Goal: Information Seeking & Learning: Learn about a topic

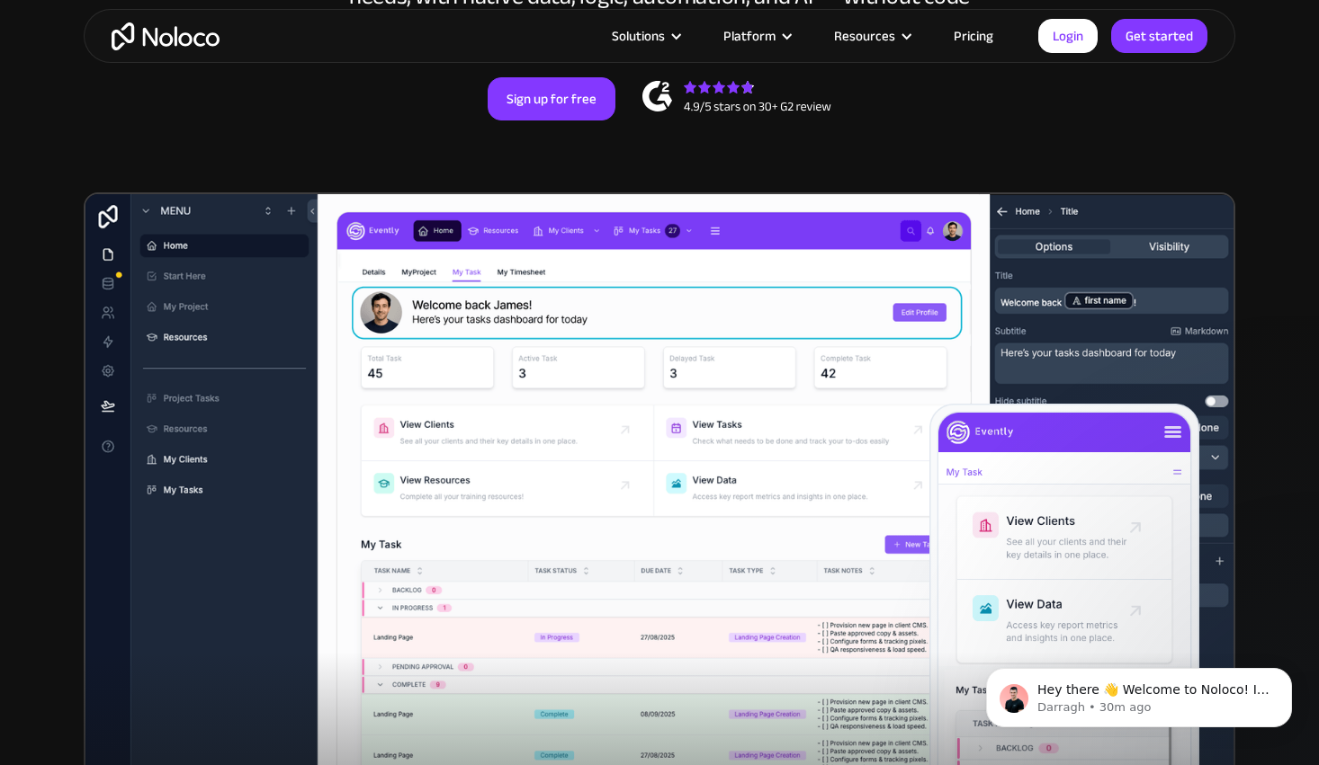
scroll to position [429, 0]
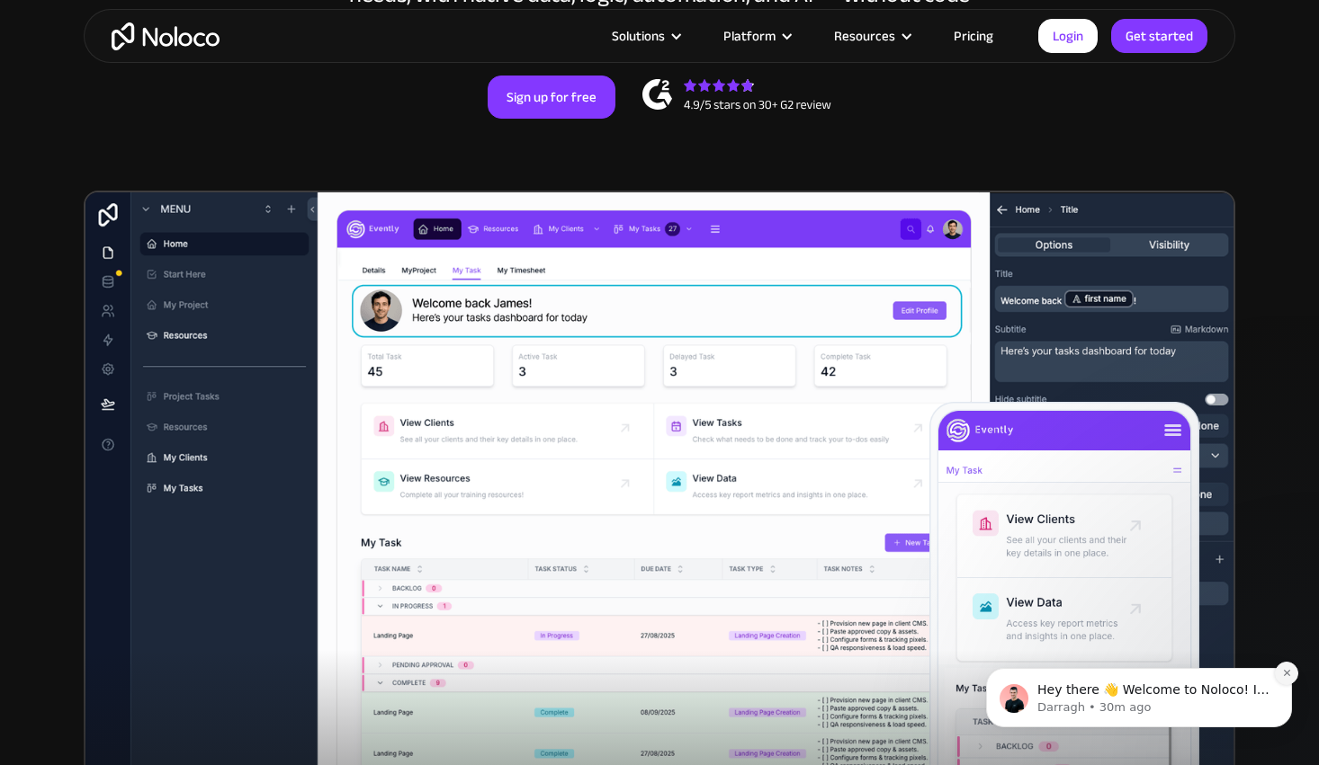
click at [1284, 677] on icon "Dismiss notification" at bounding box center [1287, 673] width 10 height 10
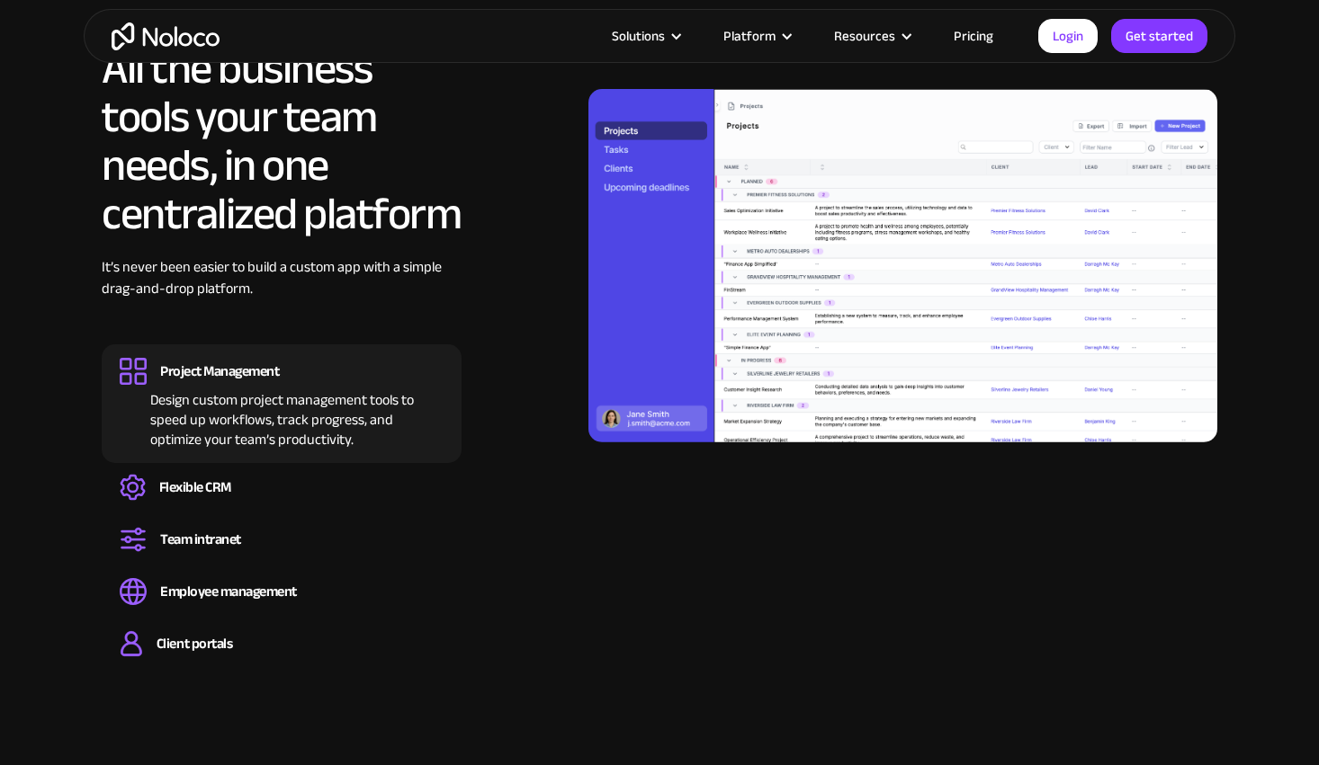
scroll to position [1741, 0]
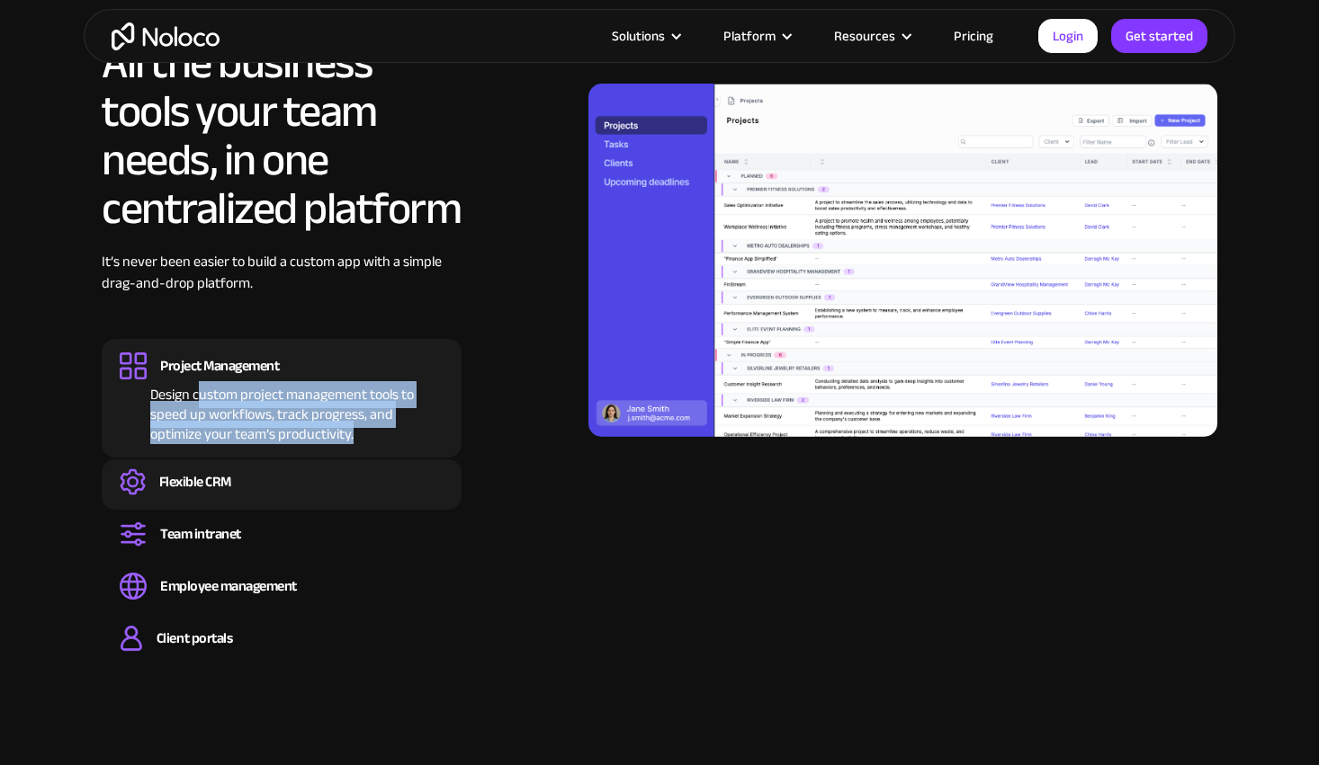
drag, startPoint x: 201, startPoint y: 393, endPoint x: 177, endPoint y: 443, distance: 54.7
click at [426, 452] on div "Project Management Design custom project management tools to speed up workflows…" at bounding box center [282, 398] width 360 height 119
click at [232, 485] on div "Flexible CRM" at bounding box center [282, 482] width 324 height 27
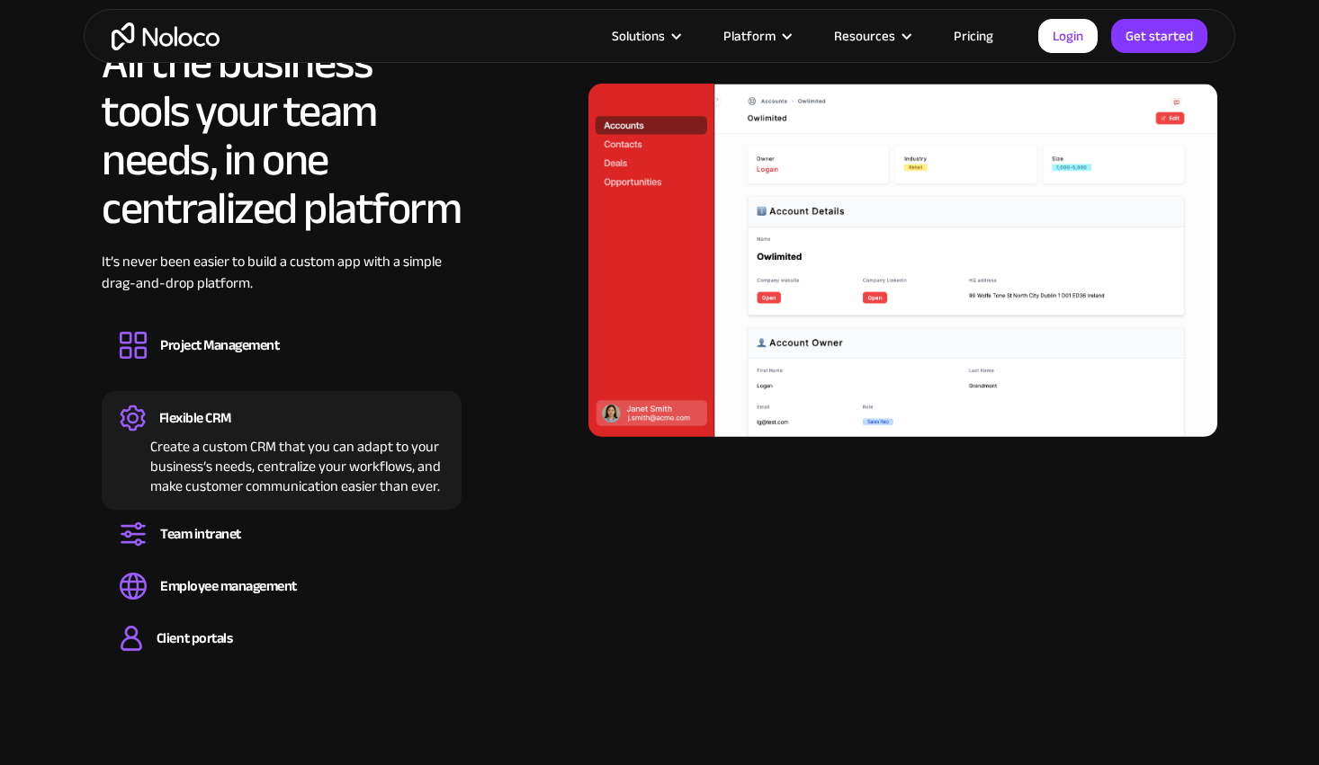
click at [225, 382] on div "All the business tools your team needs, in one centralized platform It’s never …" at bounding box center [282, 354] width 360 height 630
click at [253, 355] on div "Project Management" at bounding box center [219, 345] width 119 height 20
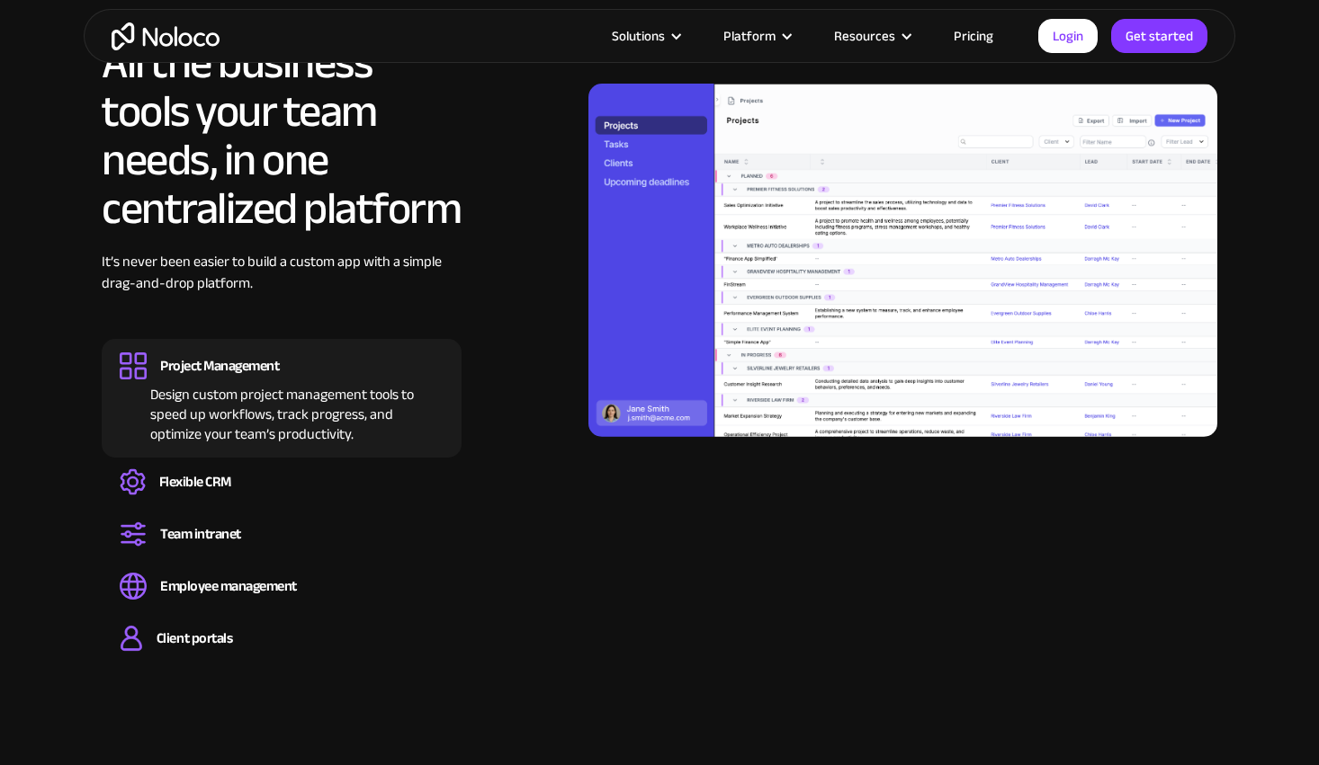
click at [223, 431] on div "Design custom project management tools to speed up workflows, track progress, a…" at bounding box center [282, 412] width 324 height 65
click at [201, 478] on div "Flexible CRM" at bounding box center [195, 482] width 72 height 20
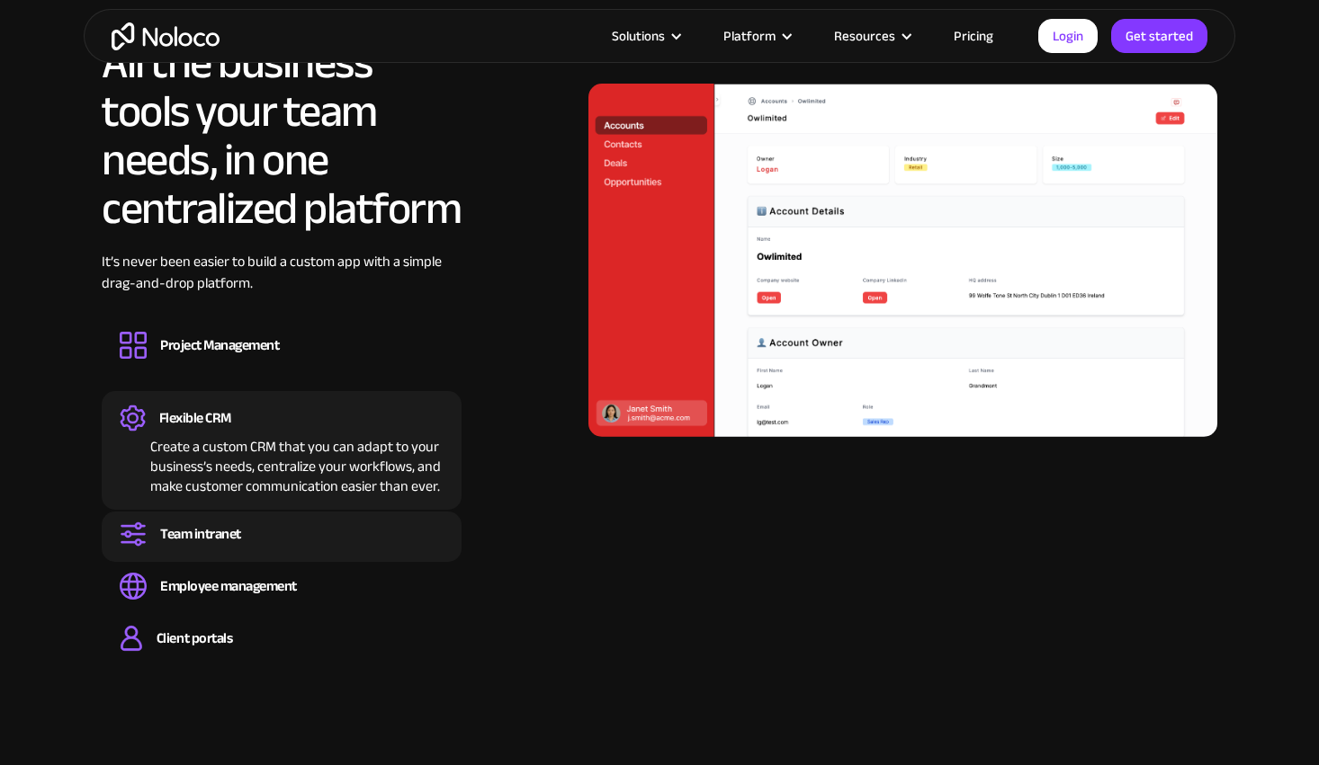
click at [232, 544] on div "Team intranet" at bounding box center [200, 534] width 81 height 20
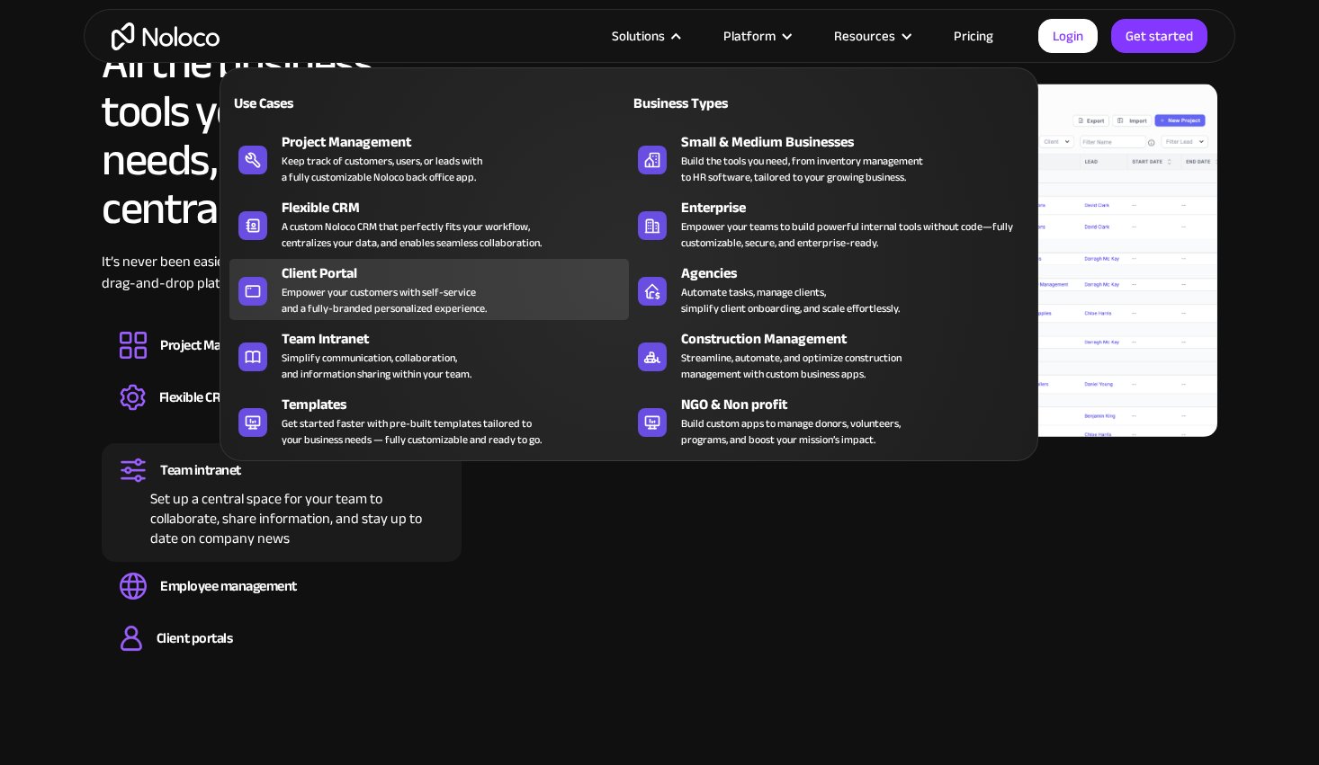
click at [541, 291] on div "Client Portal Empower your customers with self-service and a fully-branded pers…" at bounding box center [451, 290] width 338 height 54
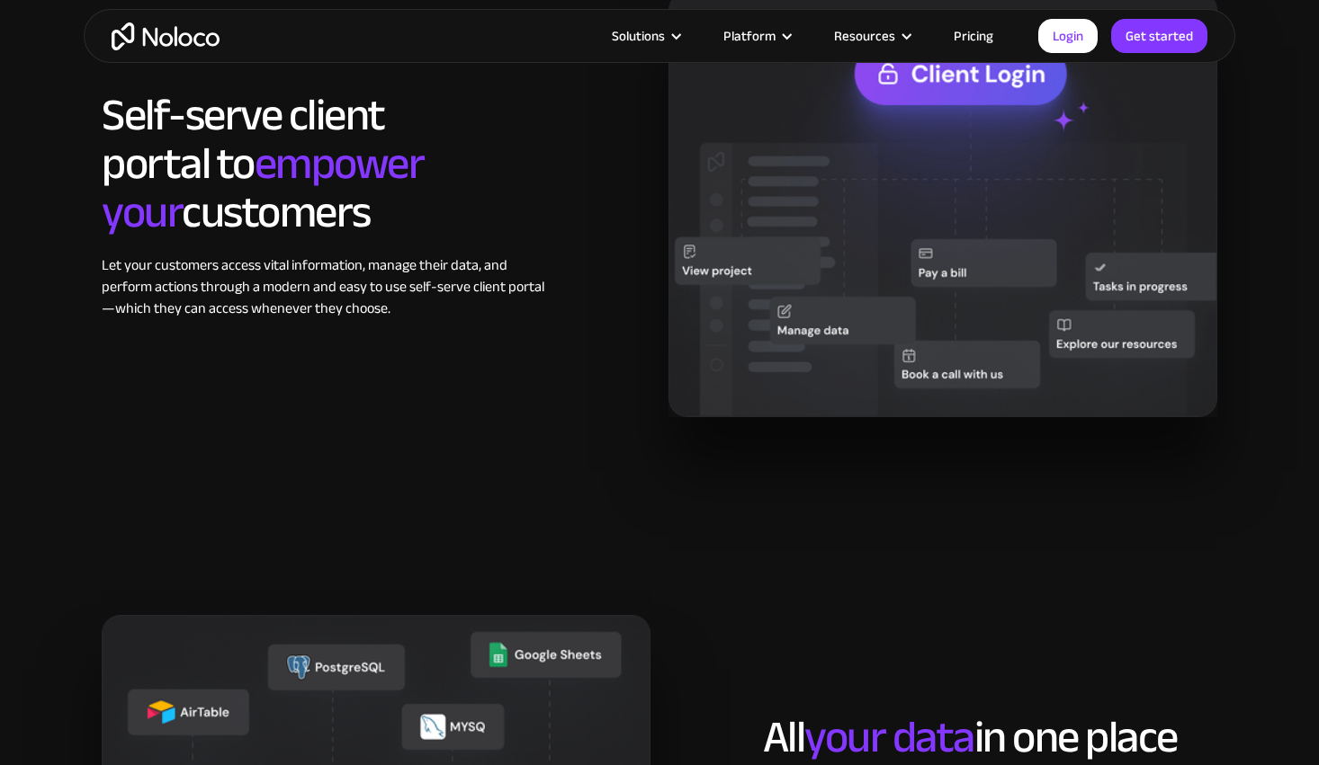
scroll to position [1755, 0]
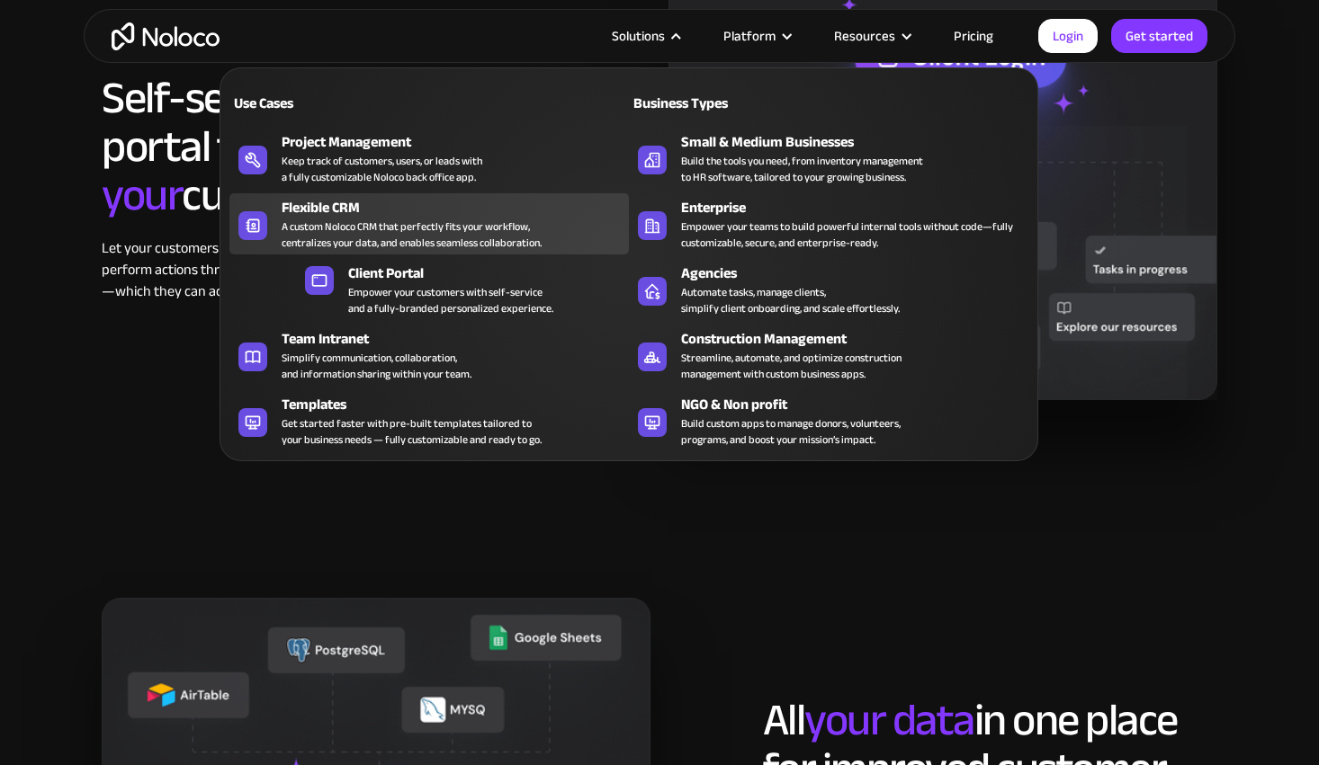
click at [352, 225] on div "A custom Noloco CRM that perfectly fits your workflow, centralizes your data, a…" at bounding box center [412, 235] width 260 height 32
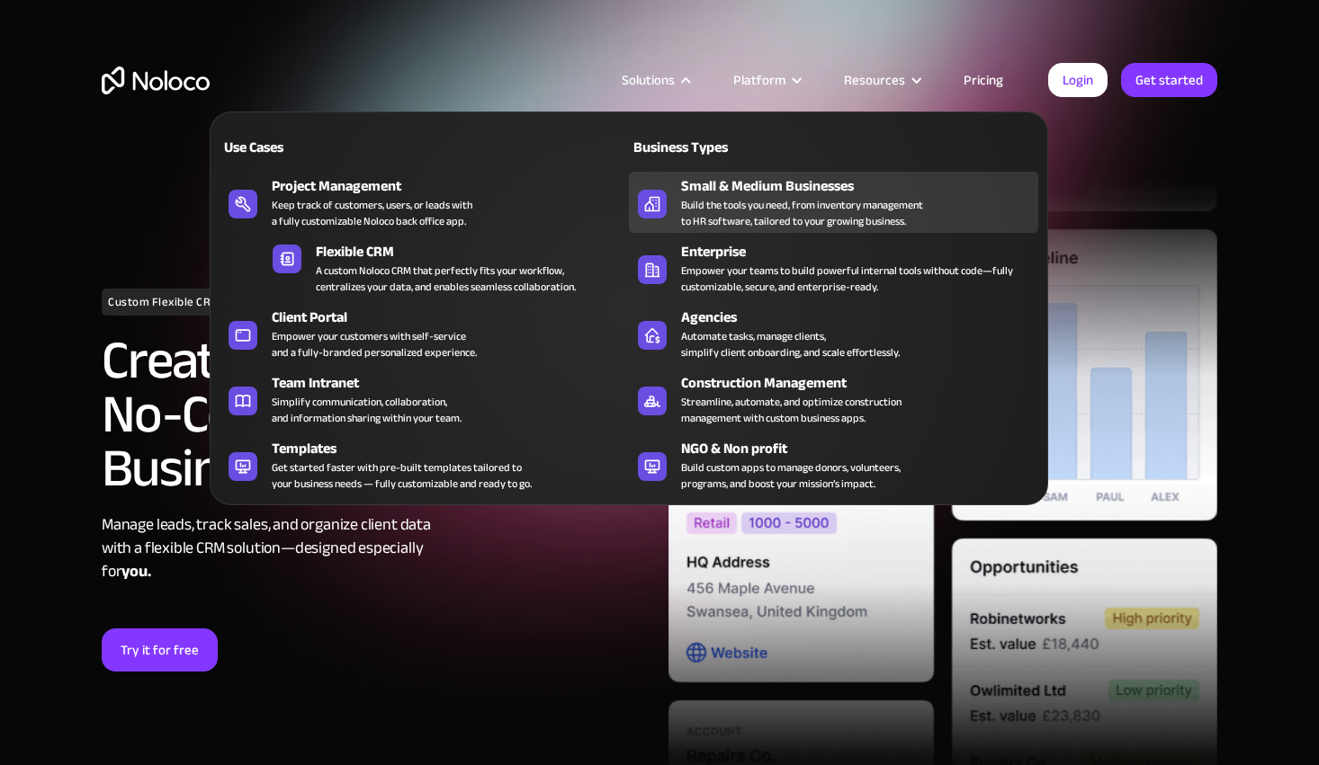
click at [782, 226] on div "Build the tools you need, from inventory management to HR software, tailored to…" at bounding box center [802, 213] width 242 height 32
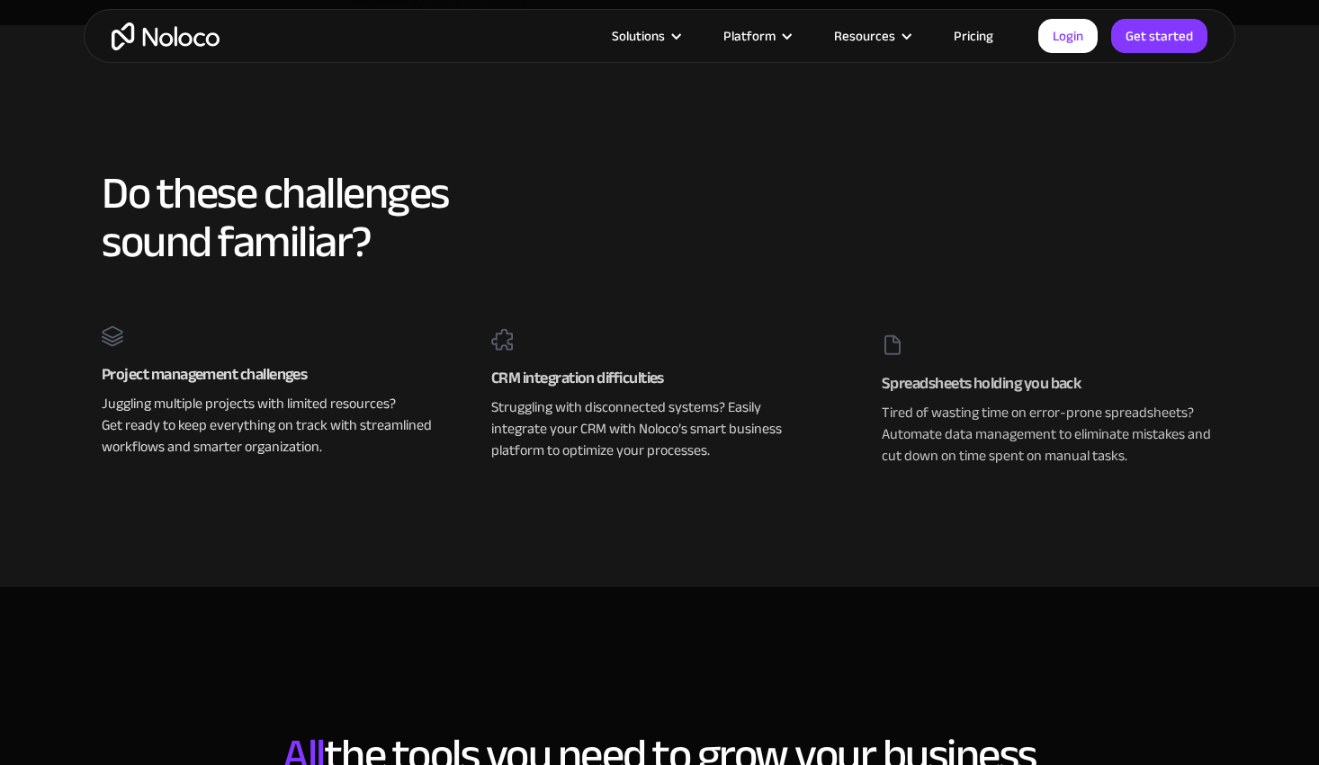
scroll to position [743, 0]
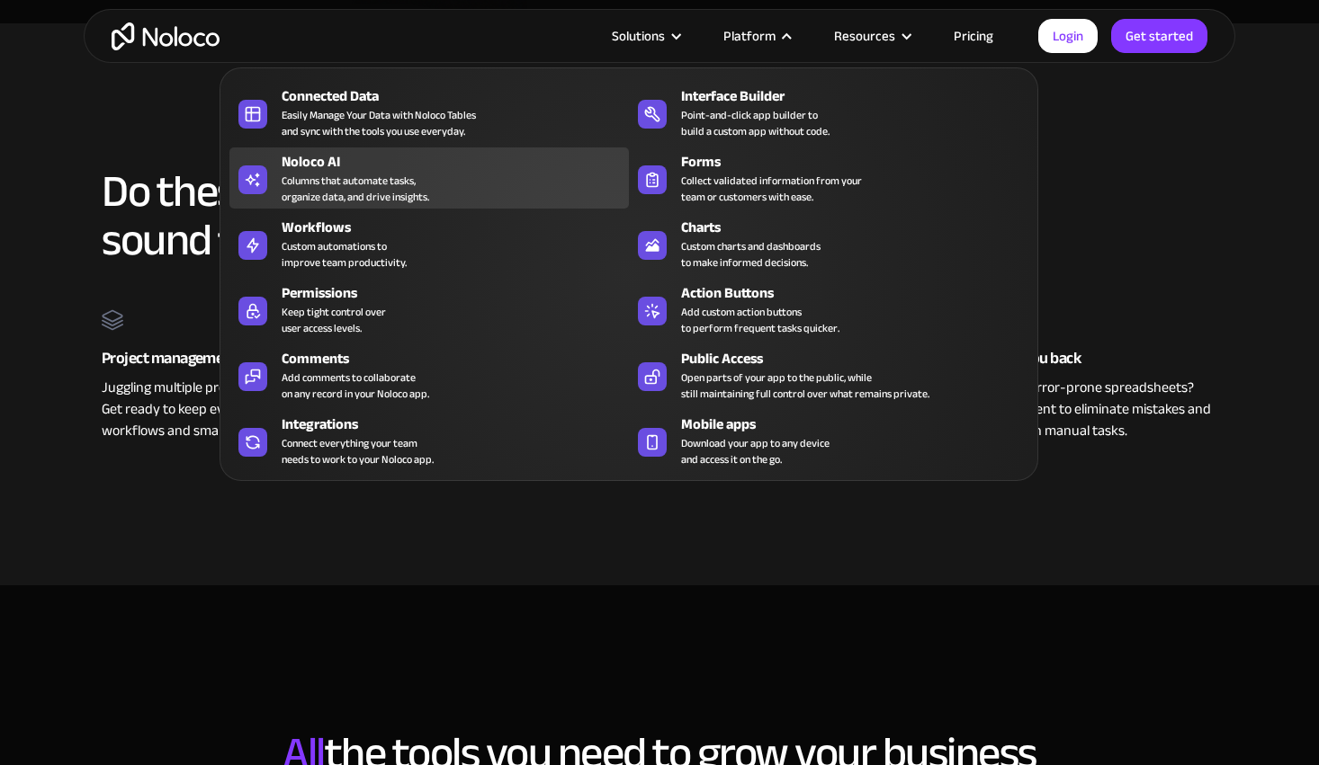
click at [349, 192] on div "Columns that automate tasks, organize data, and drive insights." at bounding box center [356, 189] width 148 height 32
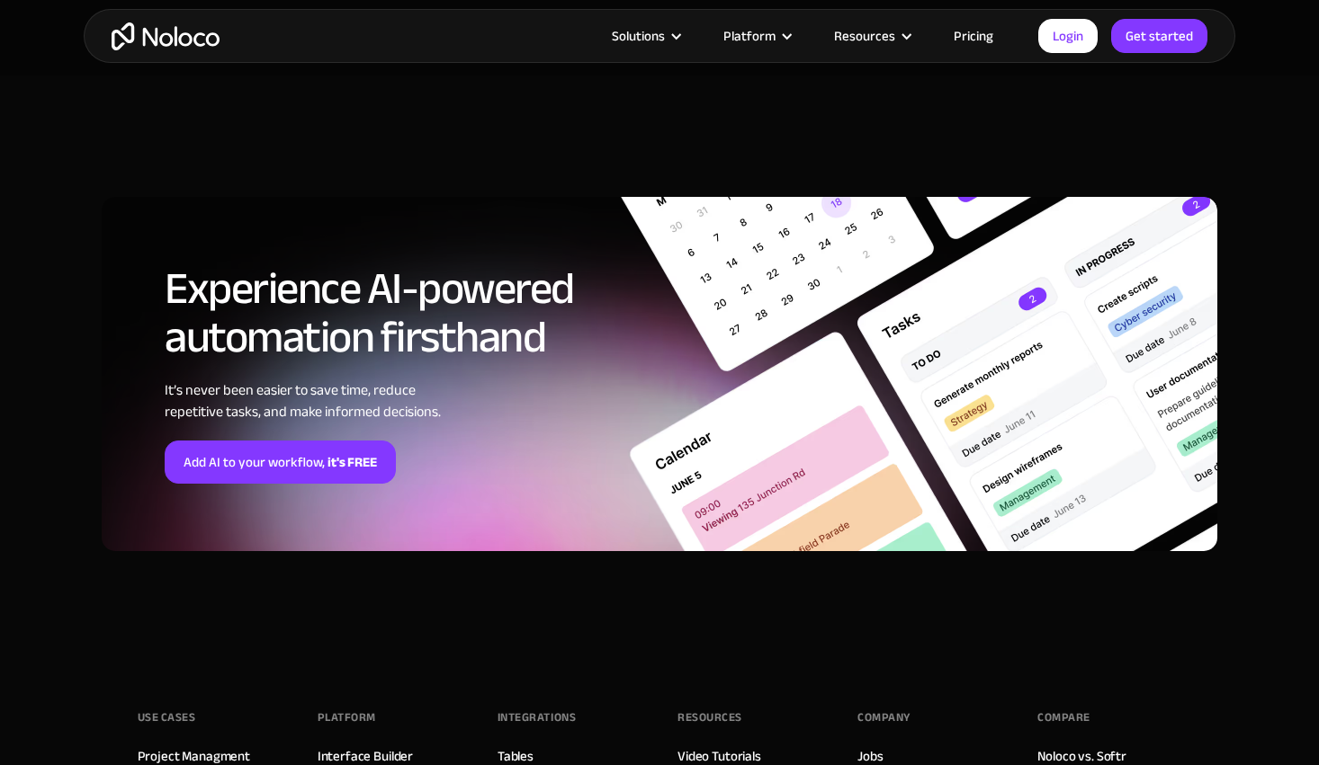
scroll to position [5979, 0]
